Goal: Task Accomplishment & Management: Manage account settings

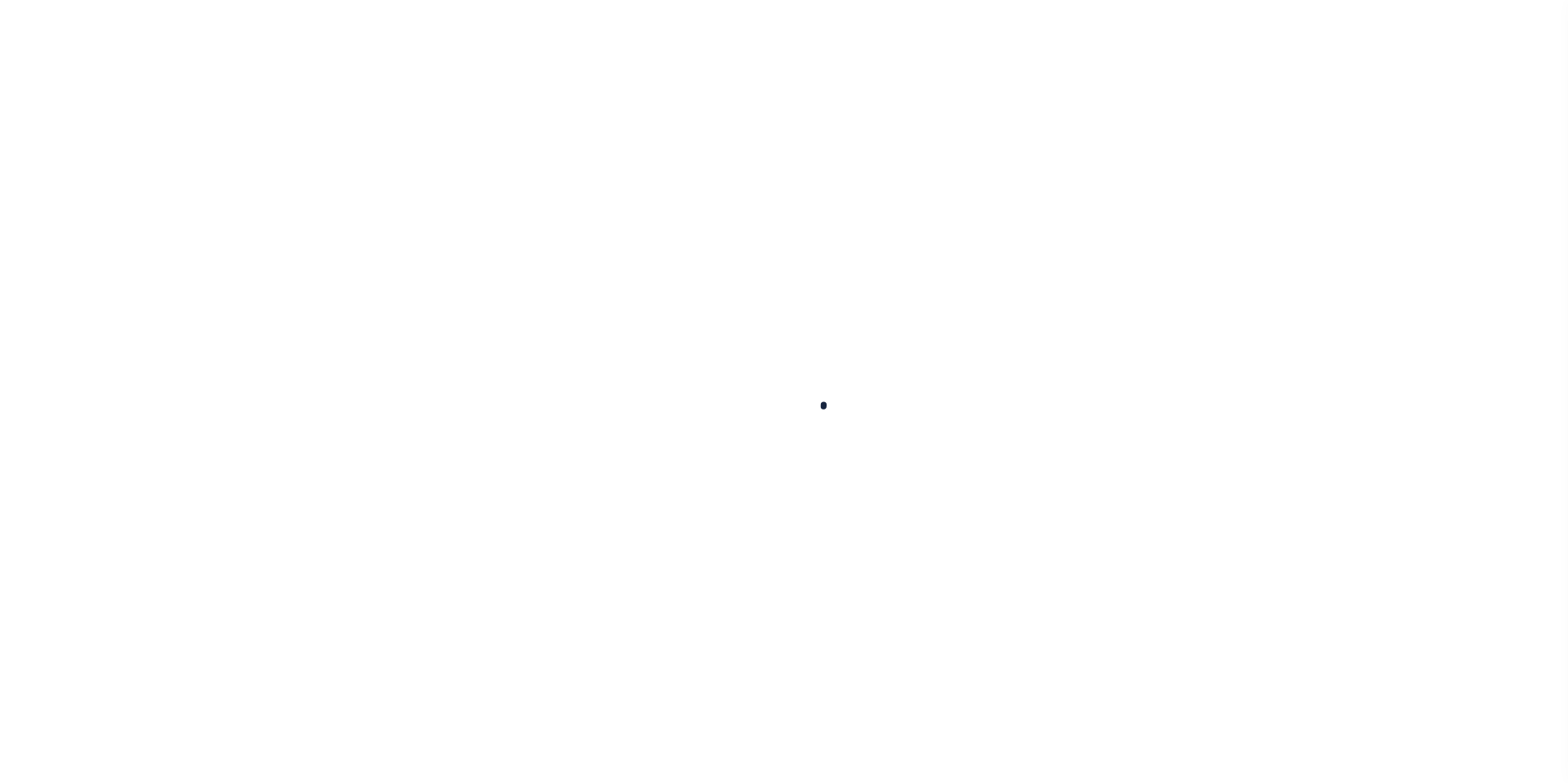
scroll to position [17, 0]
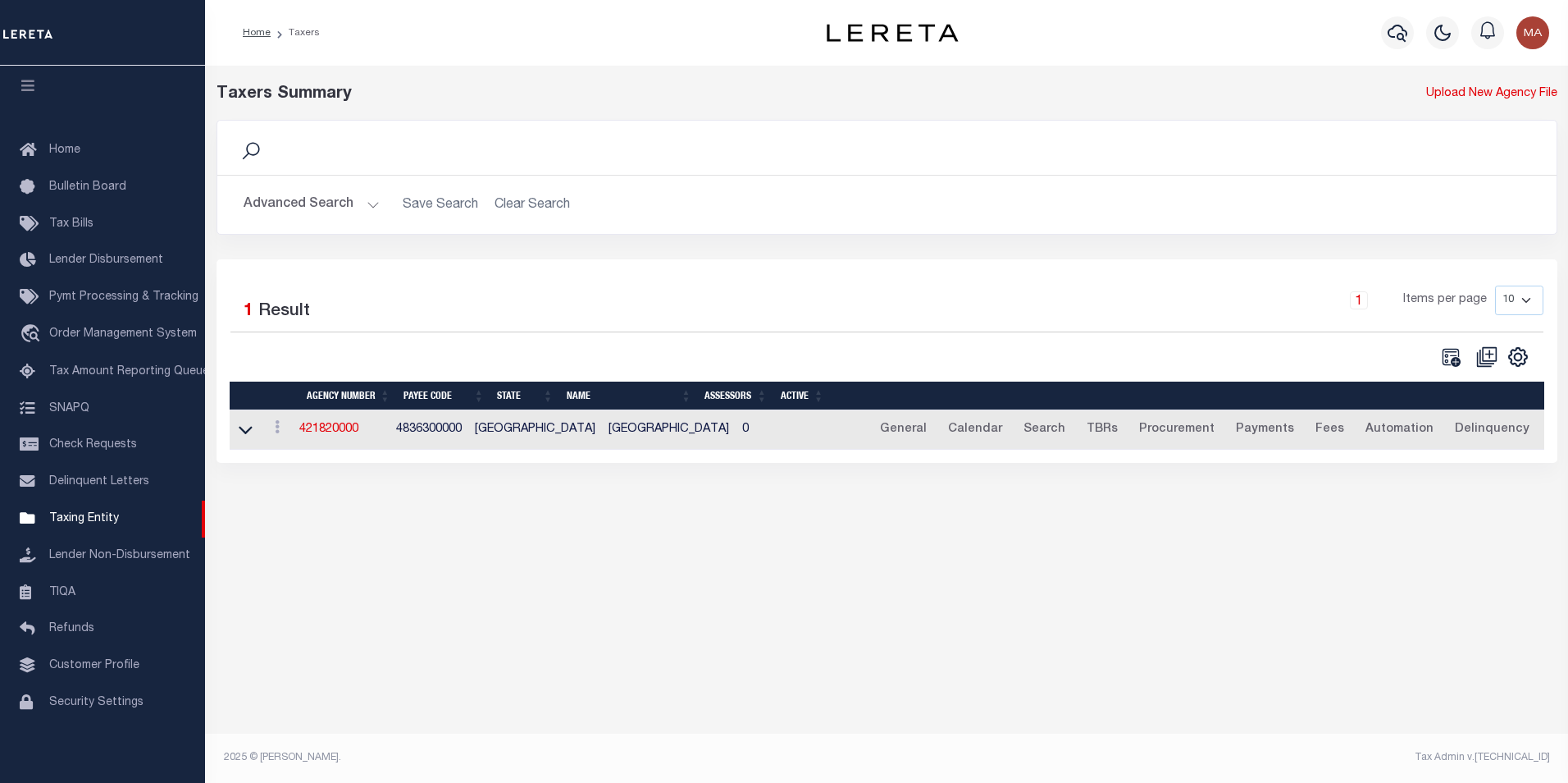
click at [370, 210] on button "Advanced Search" at bounding box center [312, 205] width 137 height 32
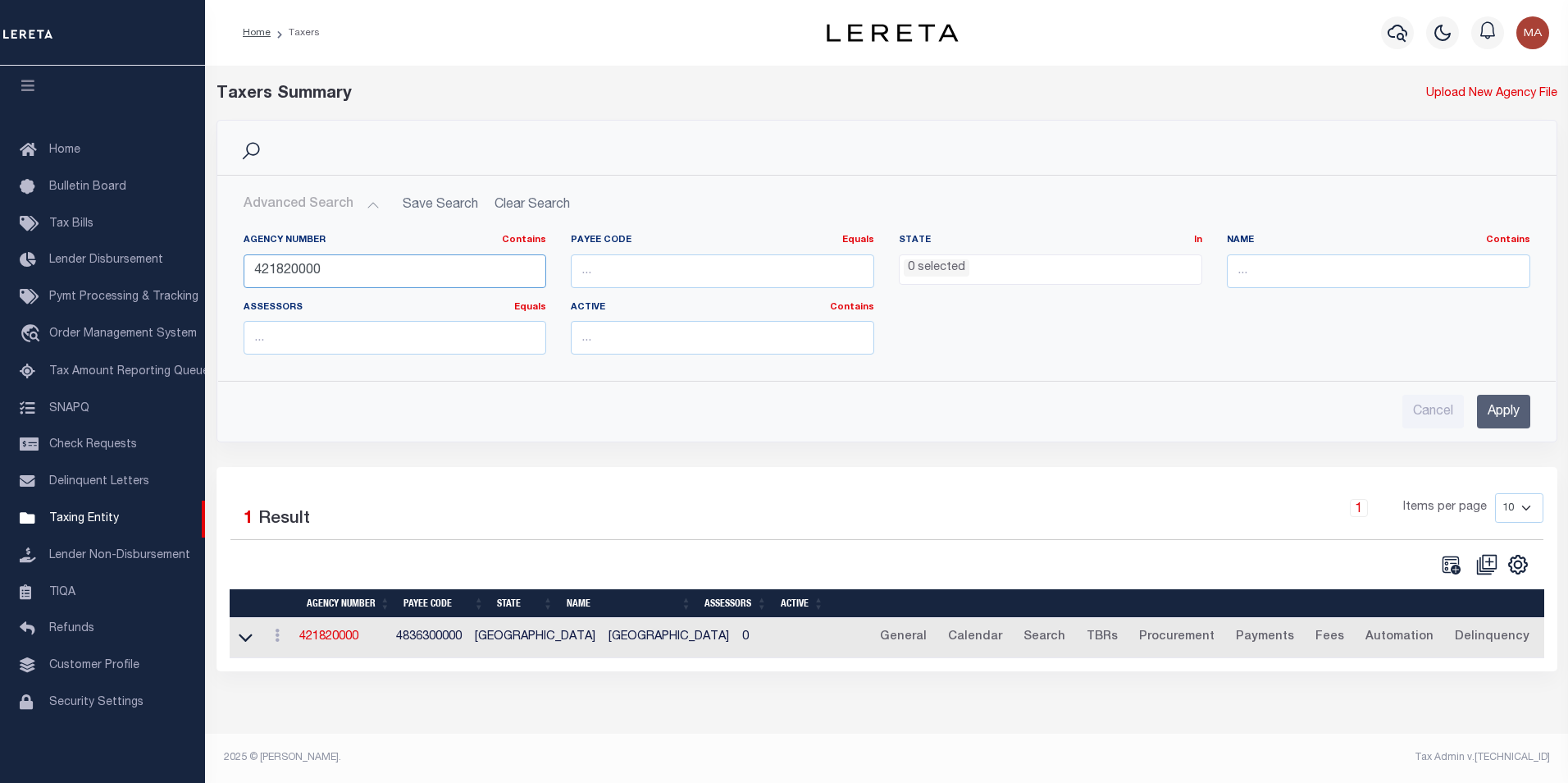
drag, startPoint x: 346, startPoint y: 268, endPoint x: 236, endPoint y: 274, distance: 110.2
click at [236, 274] on div "Agency Number Contains Contains Is 421820000" at bounding box center [395, 268] width 328 height 67
paste input "34025"
type input "340250000"
click at [1510, 411] on input "Apply" at bounding box center [1503, 412] width 53 height 34
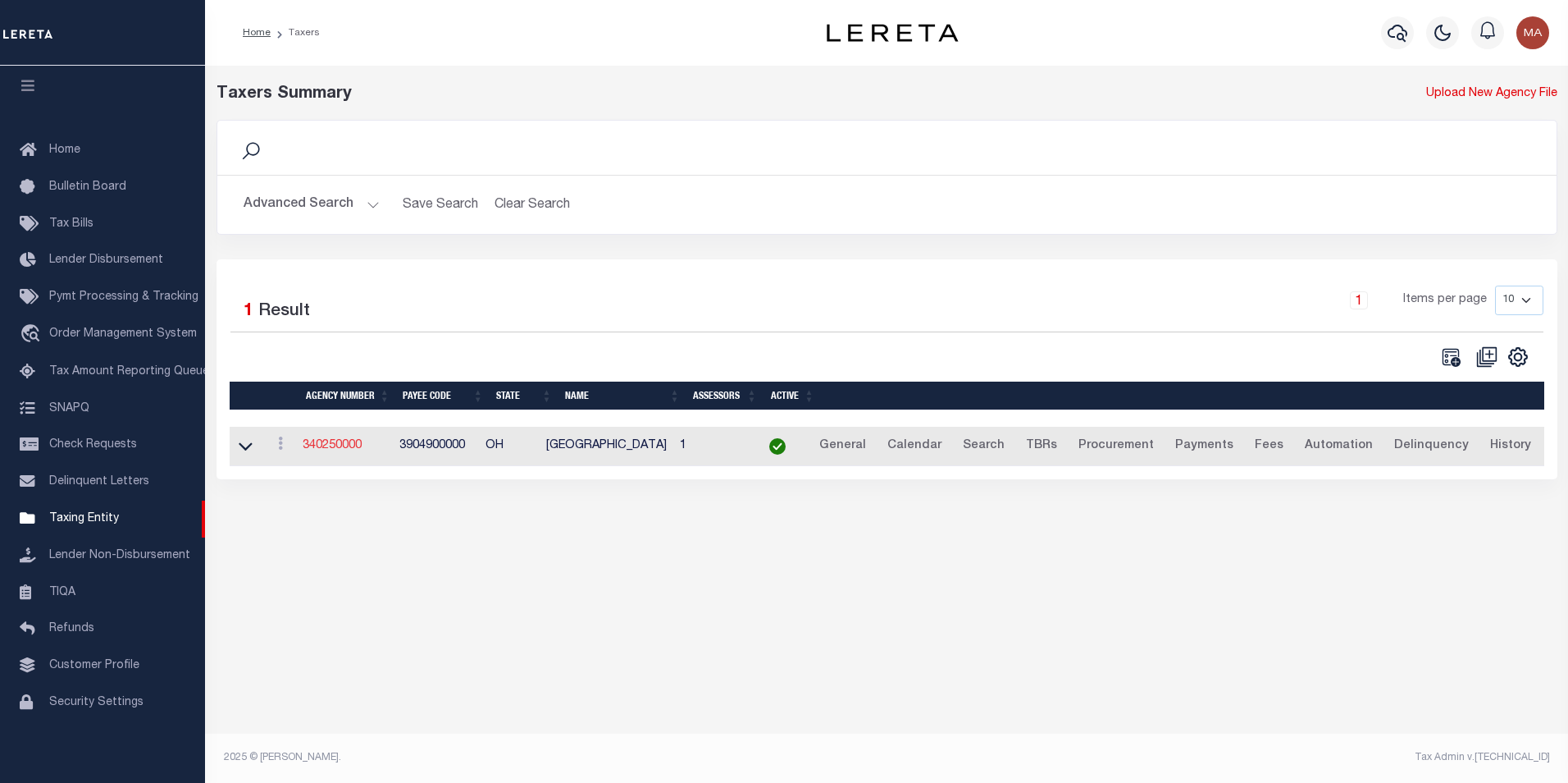
click at [338, 445] on link "340250000" at bounding box center [332, 445] width 59 height 11
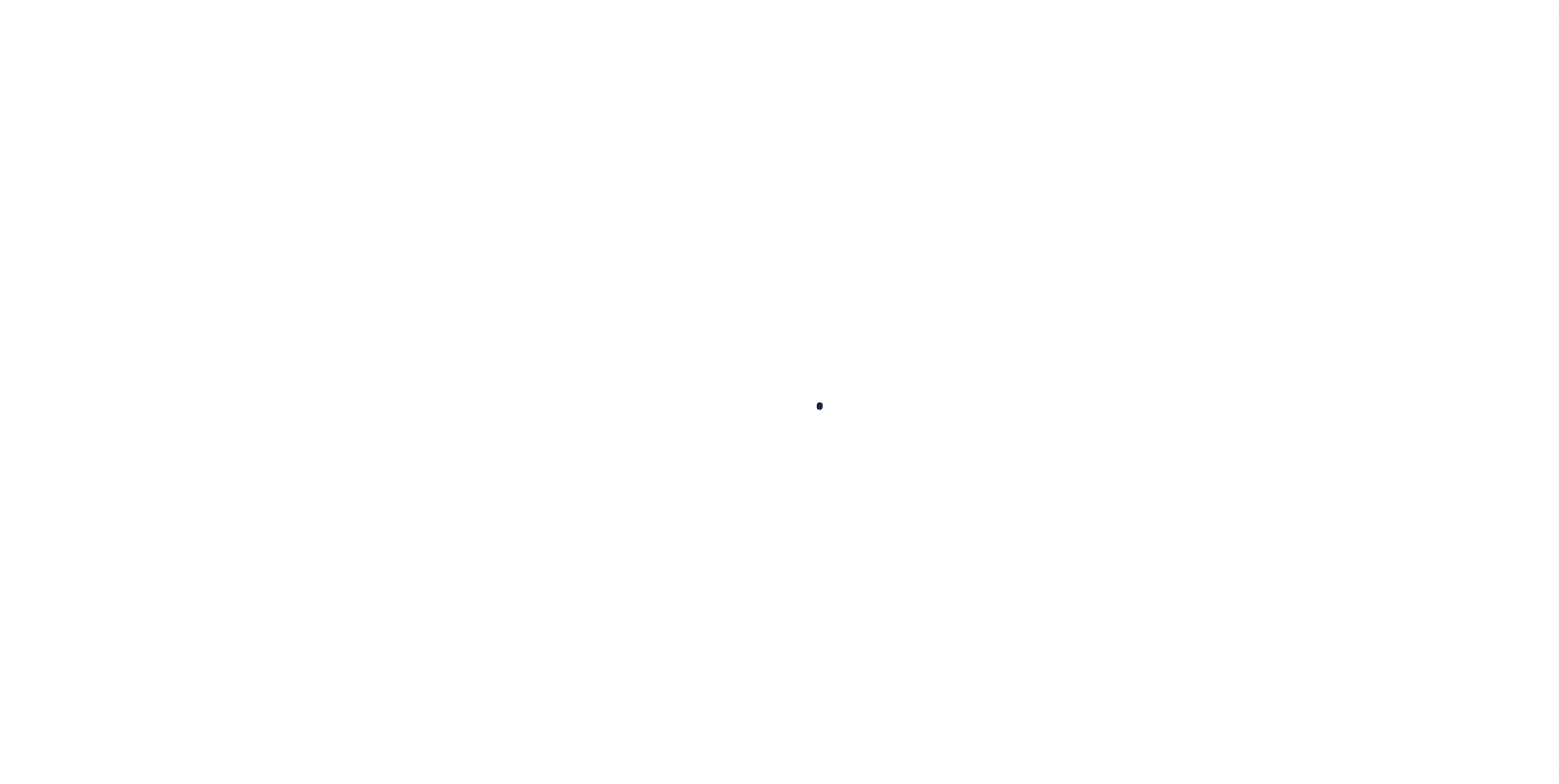
select select
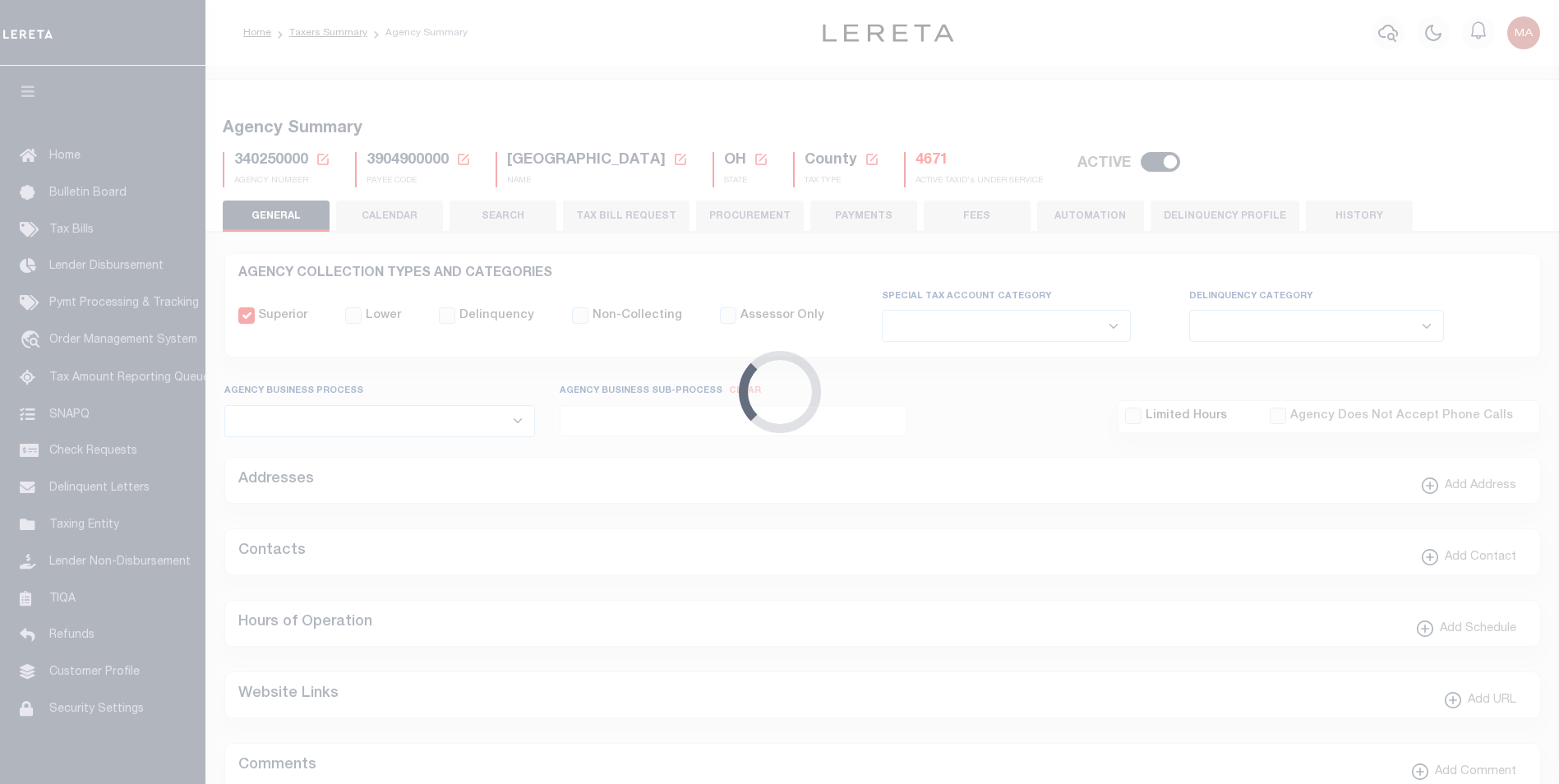
checkbox input "false"
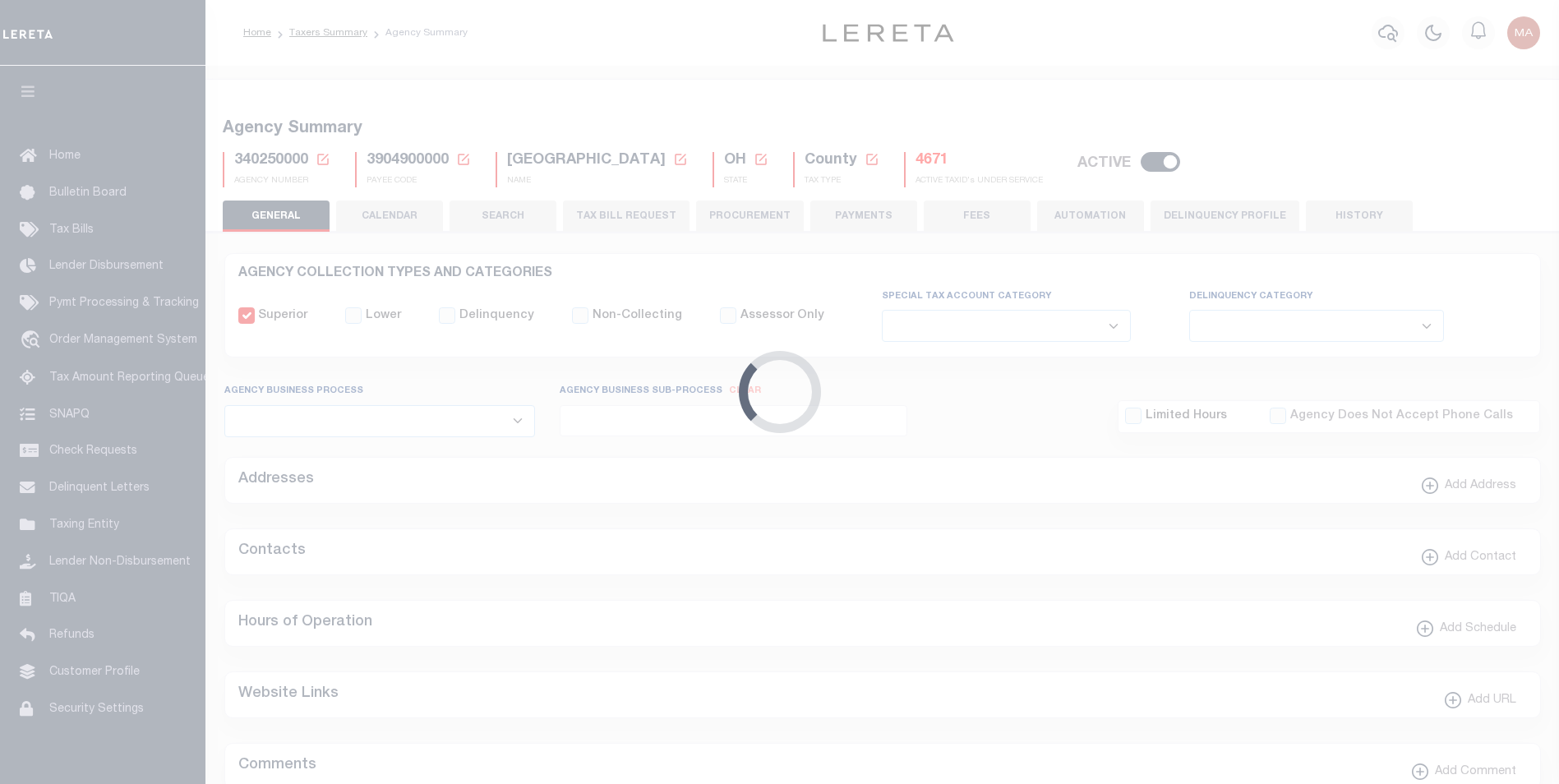
type input "3904900000"
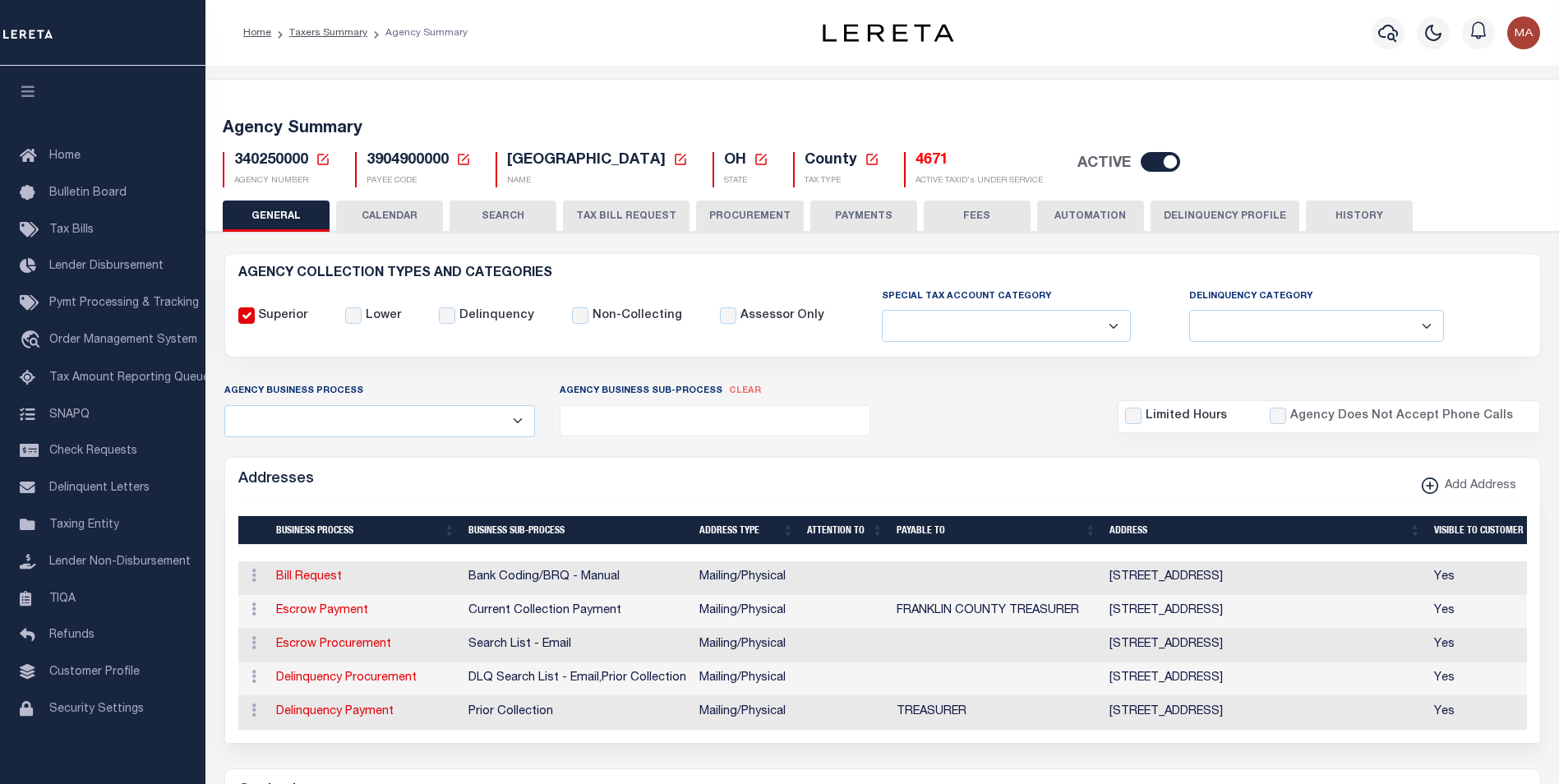
click at [1141, 166] on input "checkbox" at bounding box center [1161, 161] width 39 height 20
checkbox input "false"
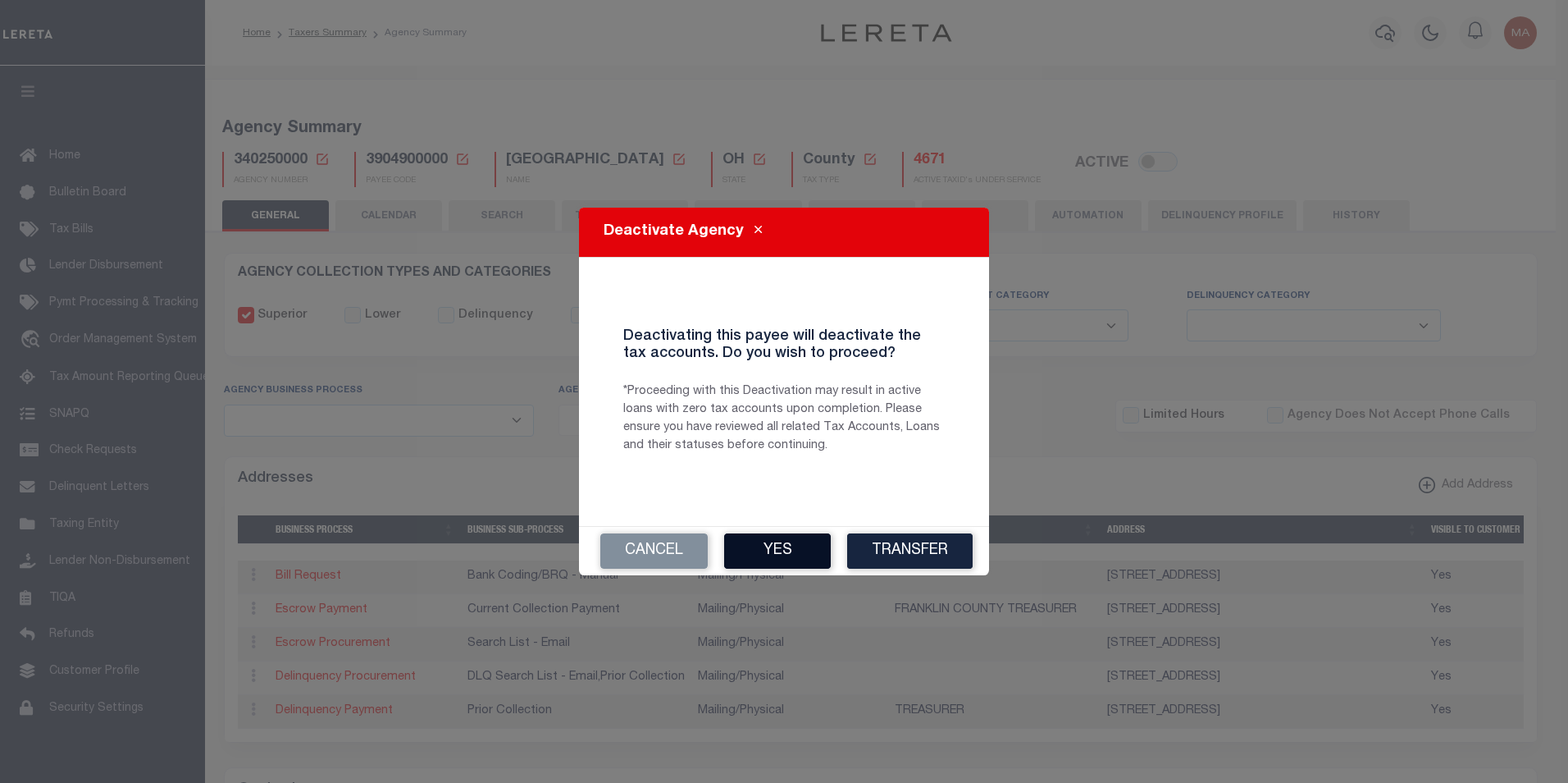
click at [805, 553] on button "Yes" at bounding box center [778, 551] width 107 height 36
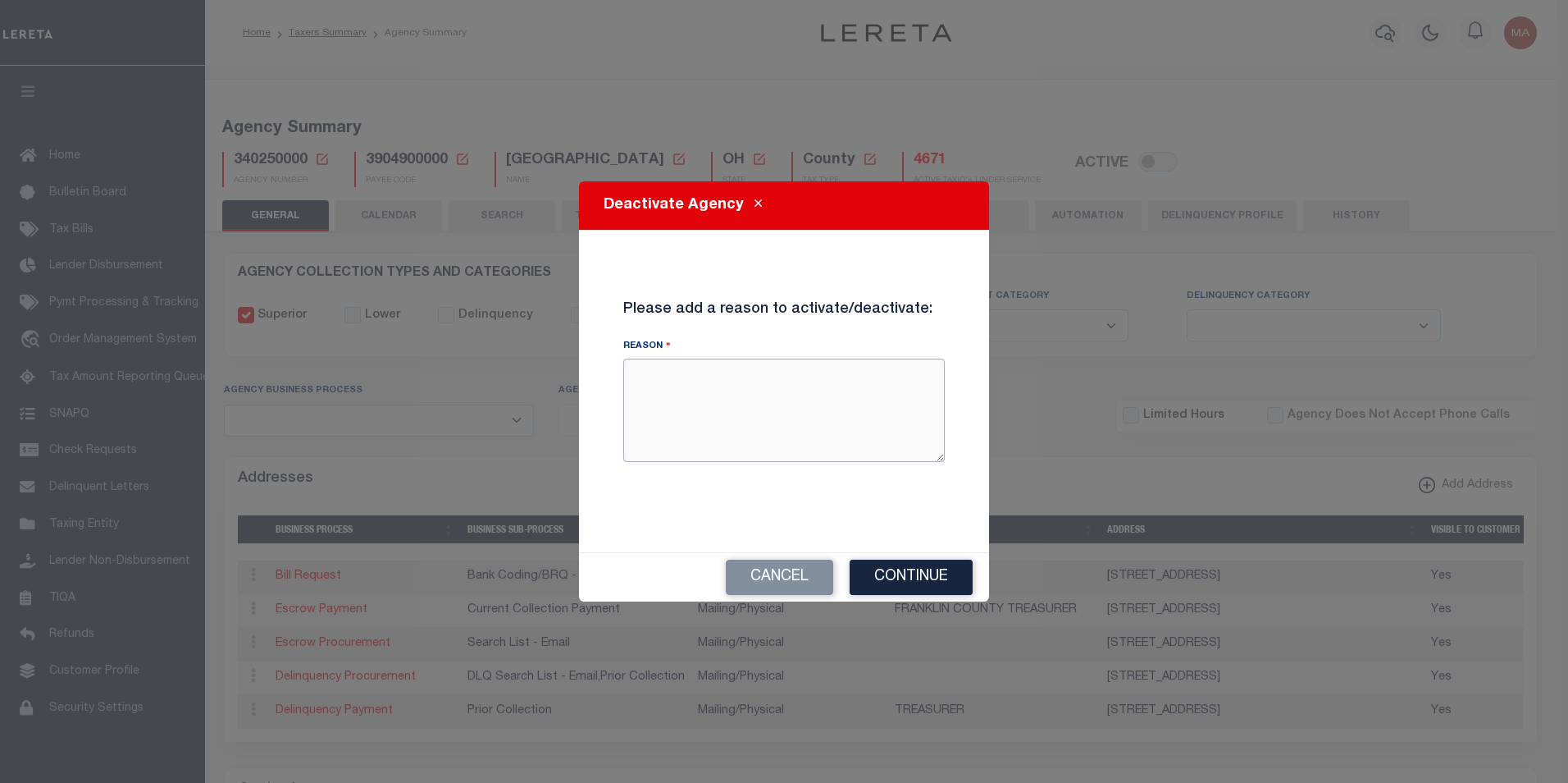
click at [818, 396] on textarea "Reason" at bounding box center [784, 410] width 322 height 104
type textarea "test [PERSON_NAME]"
click at [898, 584] on button "Continue" at bounding box center [912, 577] width 123 height 36
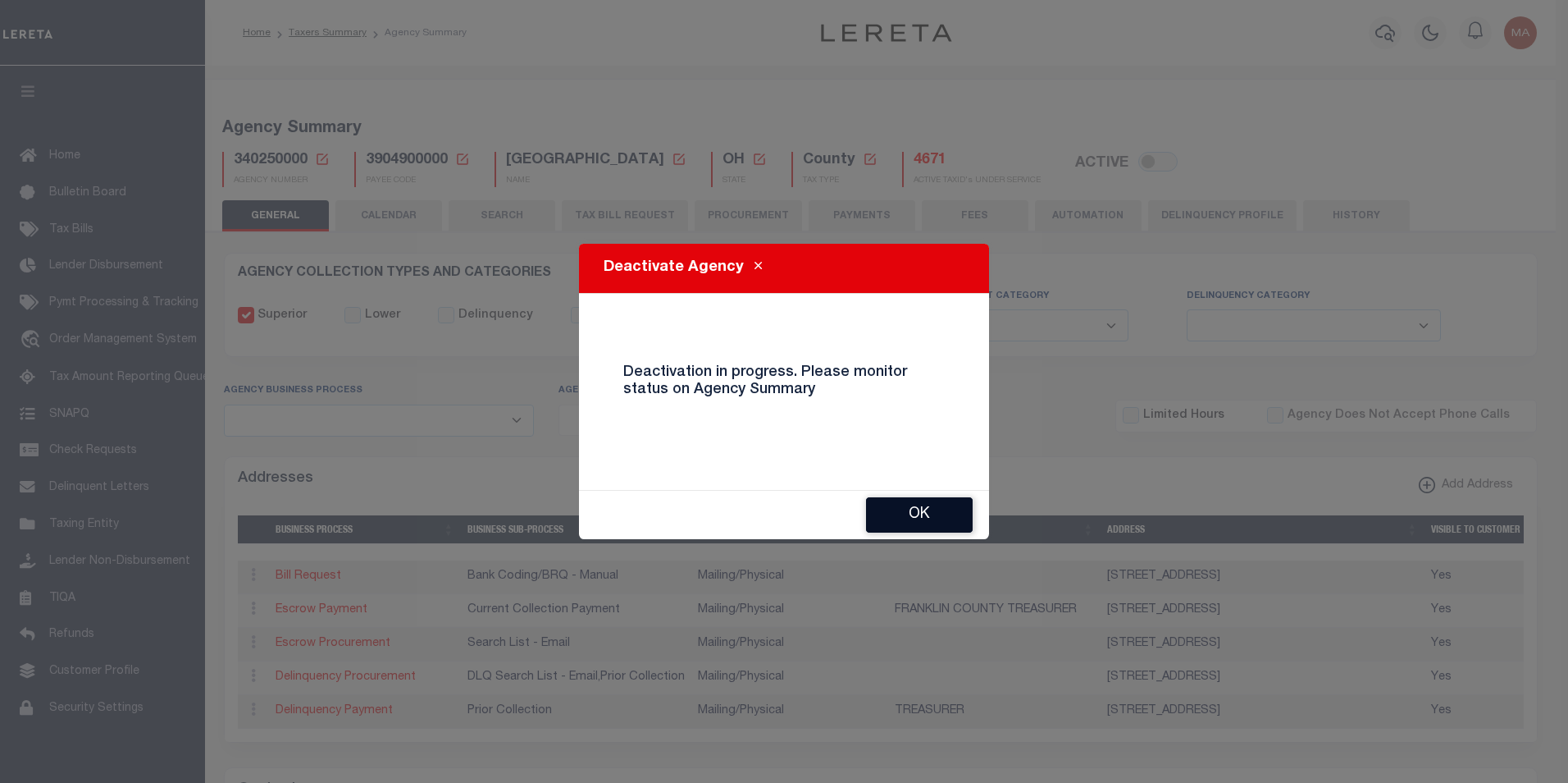
click at [930, 515] on button "OK" at bounding box center [919, 515] width 107 height 36
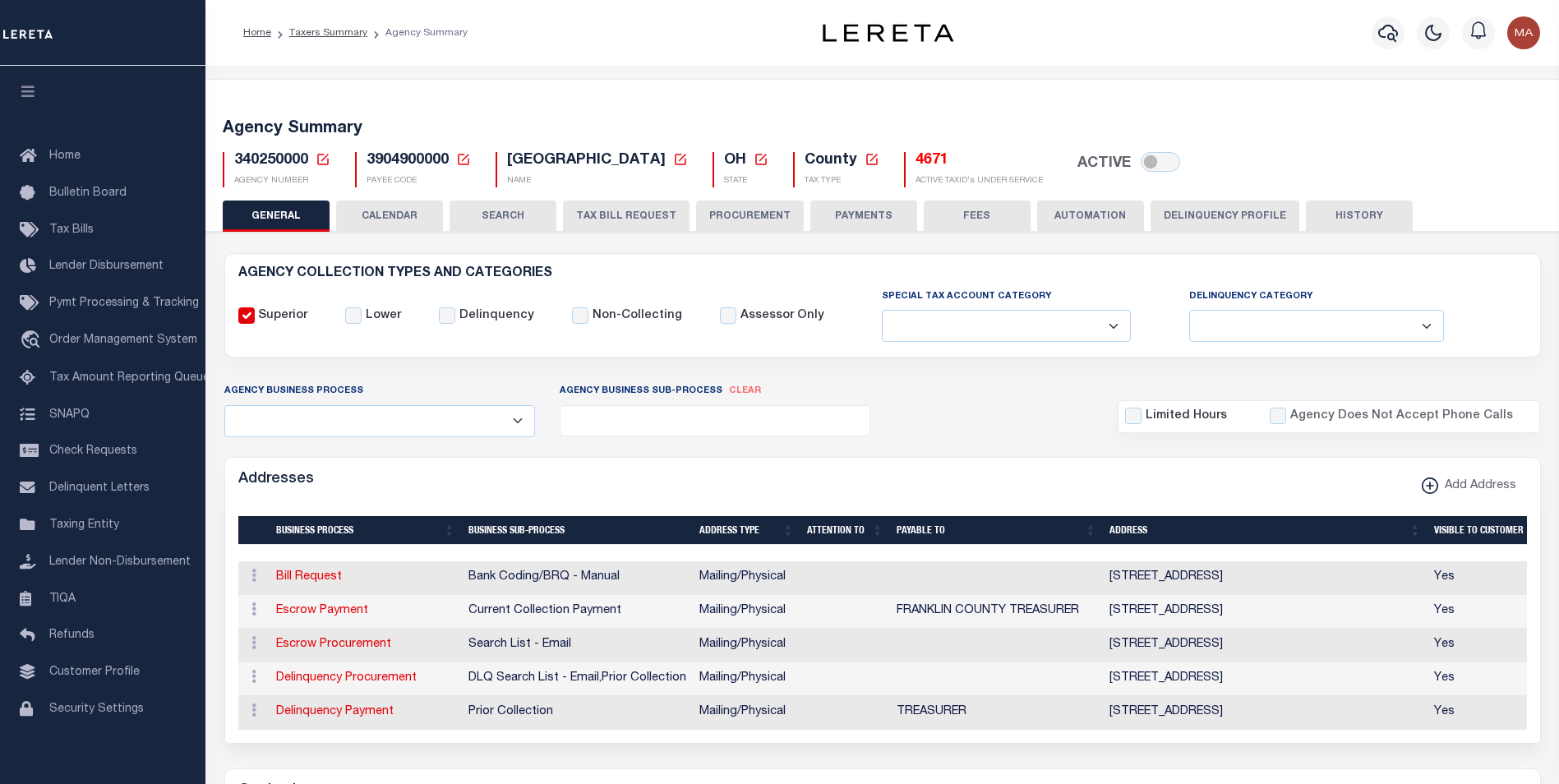
checkbox input "true"
